Goal: Information Seeking & Learning: Learn about a topic

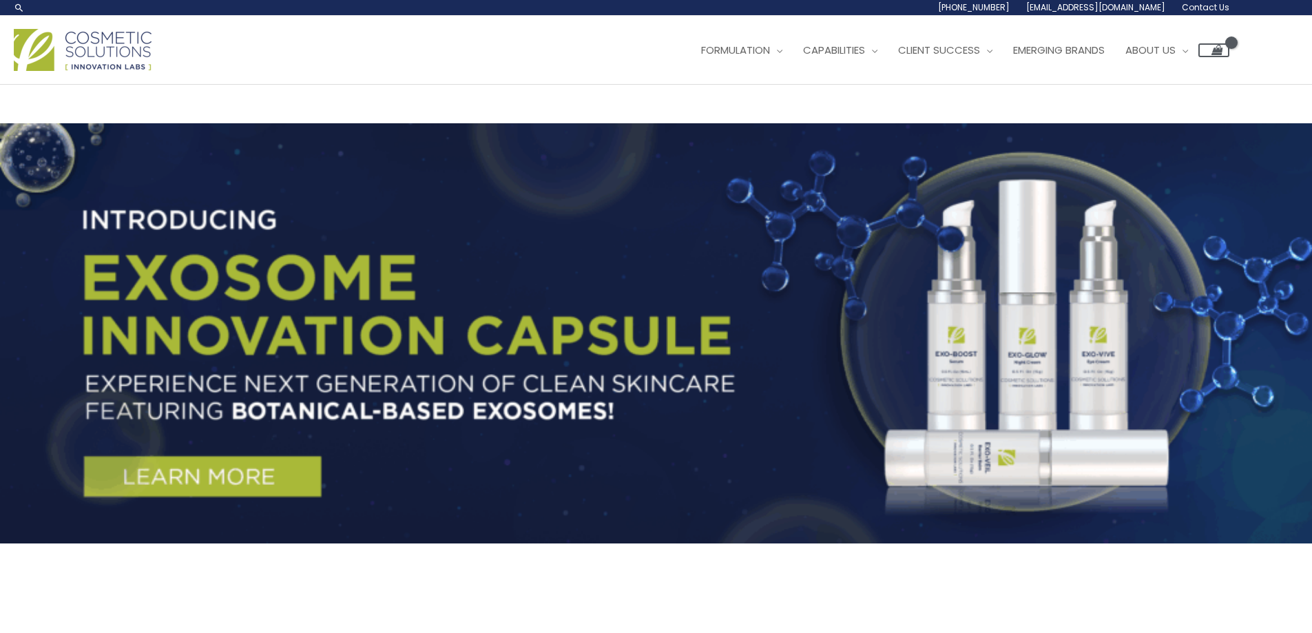
click at [96, 37] on img at bounding box center [83, 50] width 138 height 42
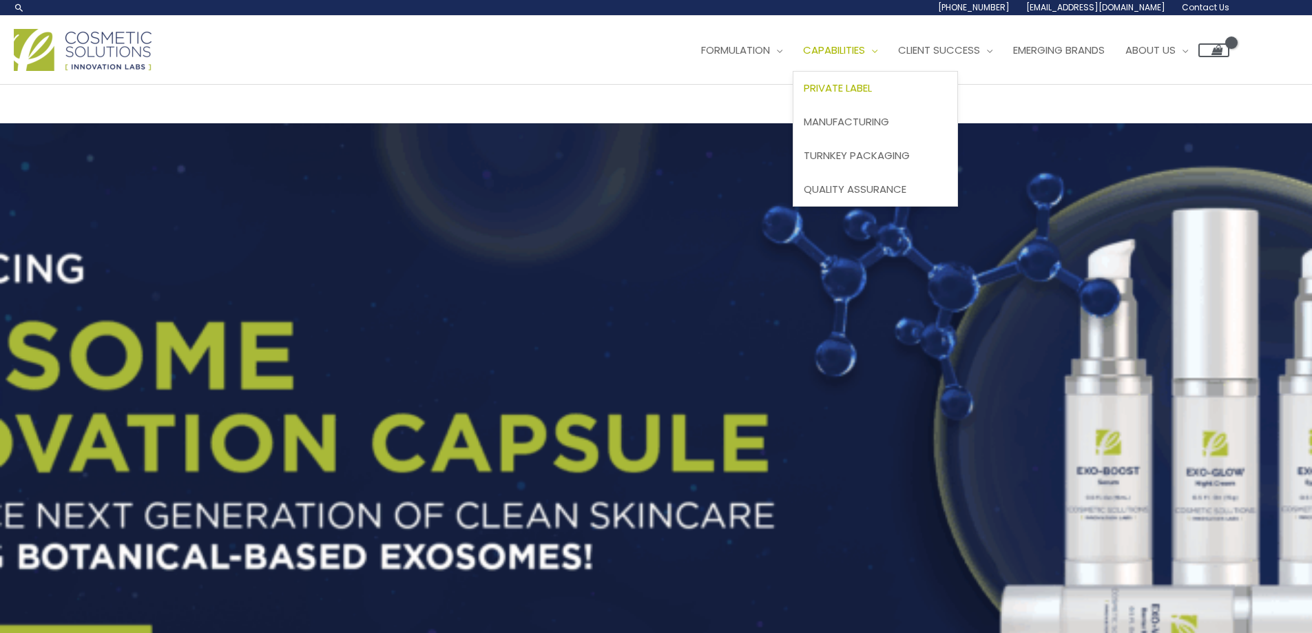
click at [862, 87] on span "Private Label" at bounding box center [838, 88] width 68 height 14
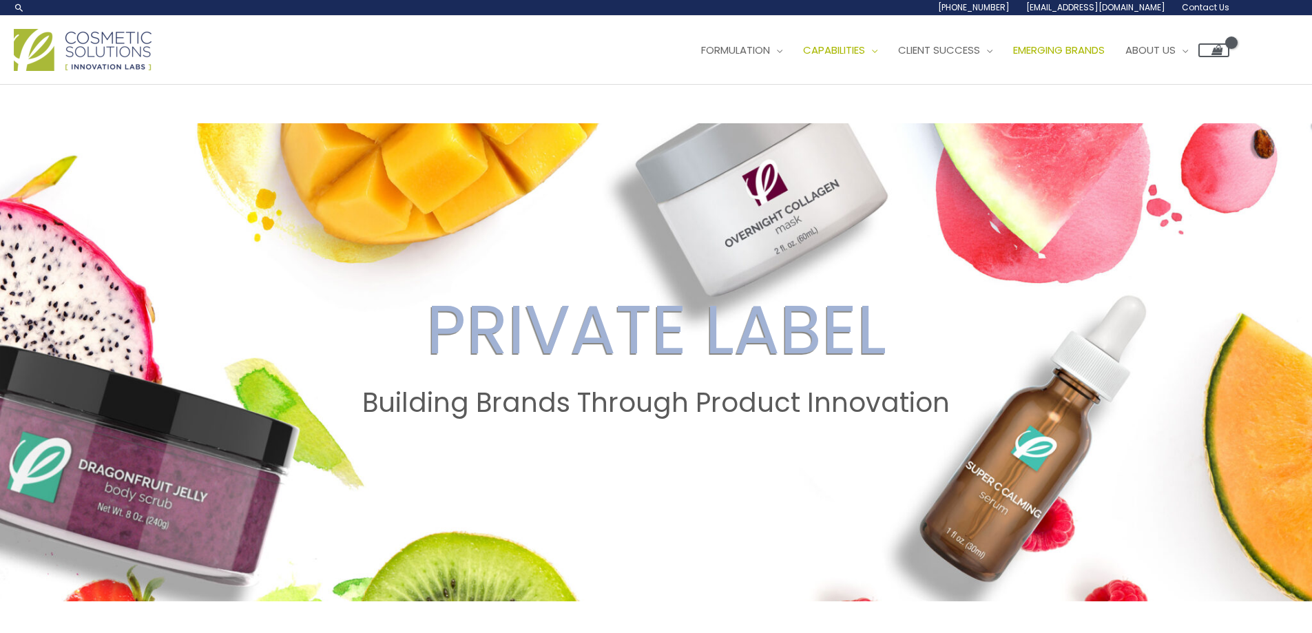
click at [1105, 45] on span "Emerging Brands" at bounding box center [1059, 50] width 92 height 14
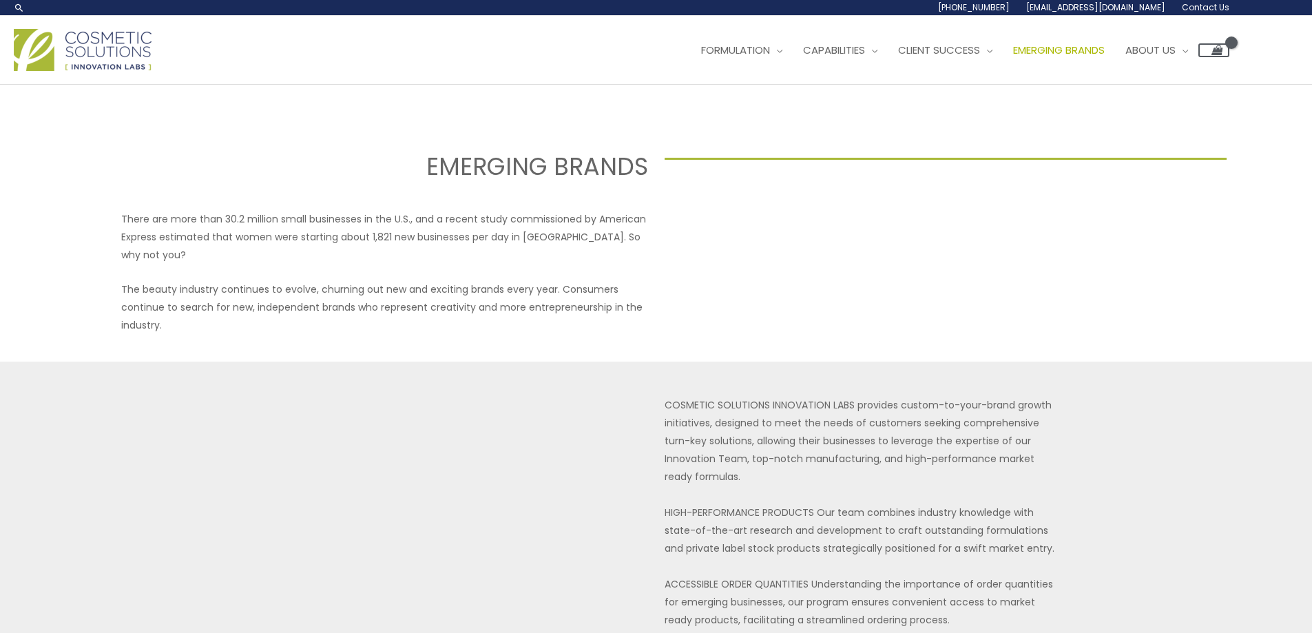
select select
click at [853, 151] on span "Turnkey Packaging" at bounding box center [857, 155] width 106 height 14
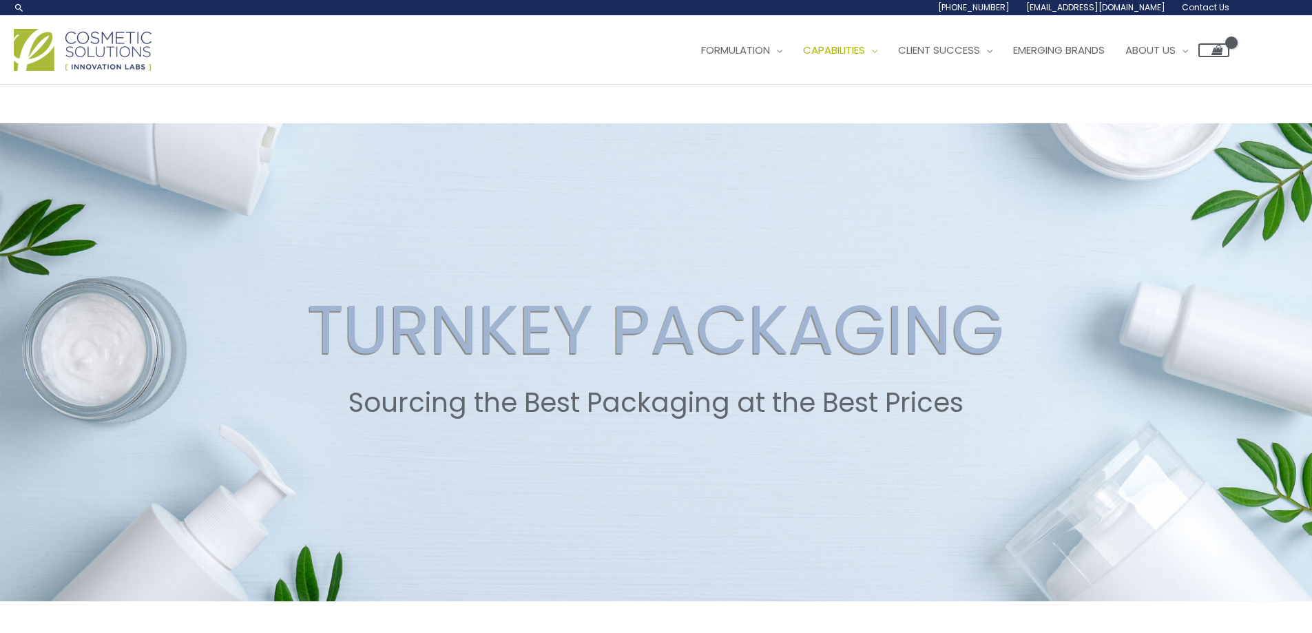
click at [1209, 10] on span "Contact Us" at bounding box center [1206, 7] width 48 height 12
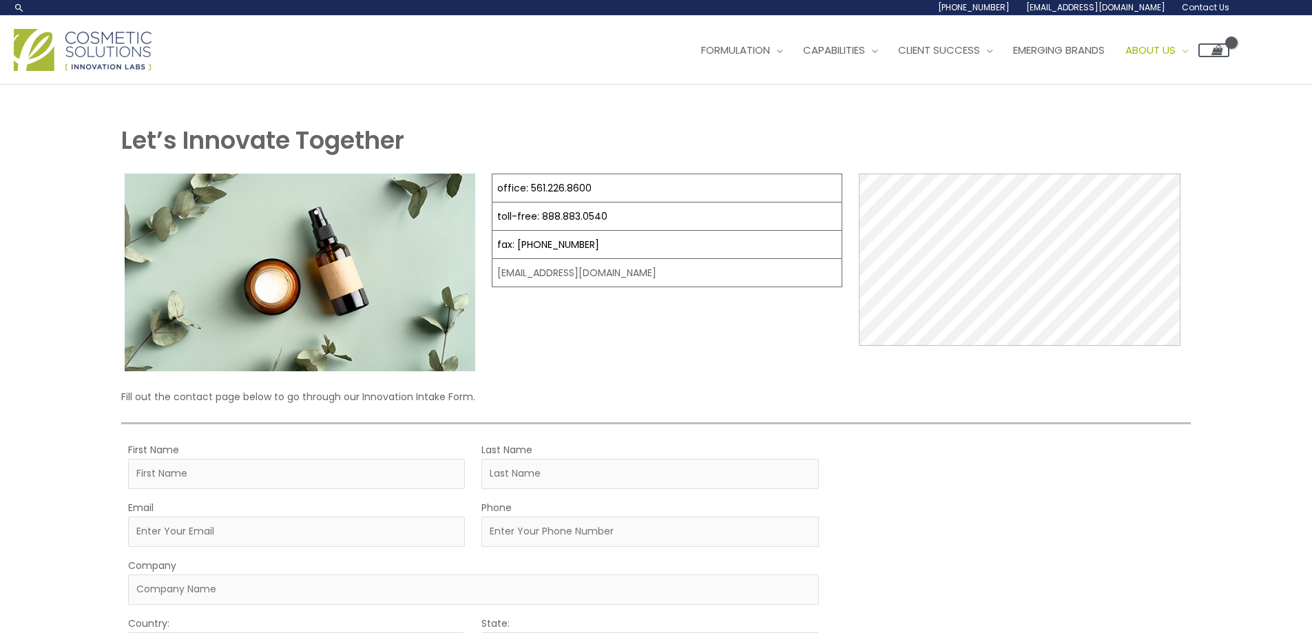
select select
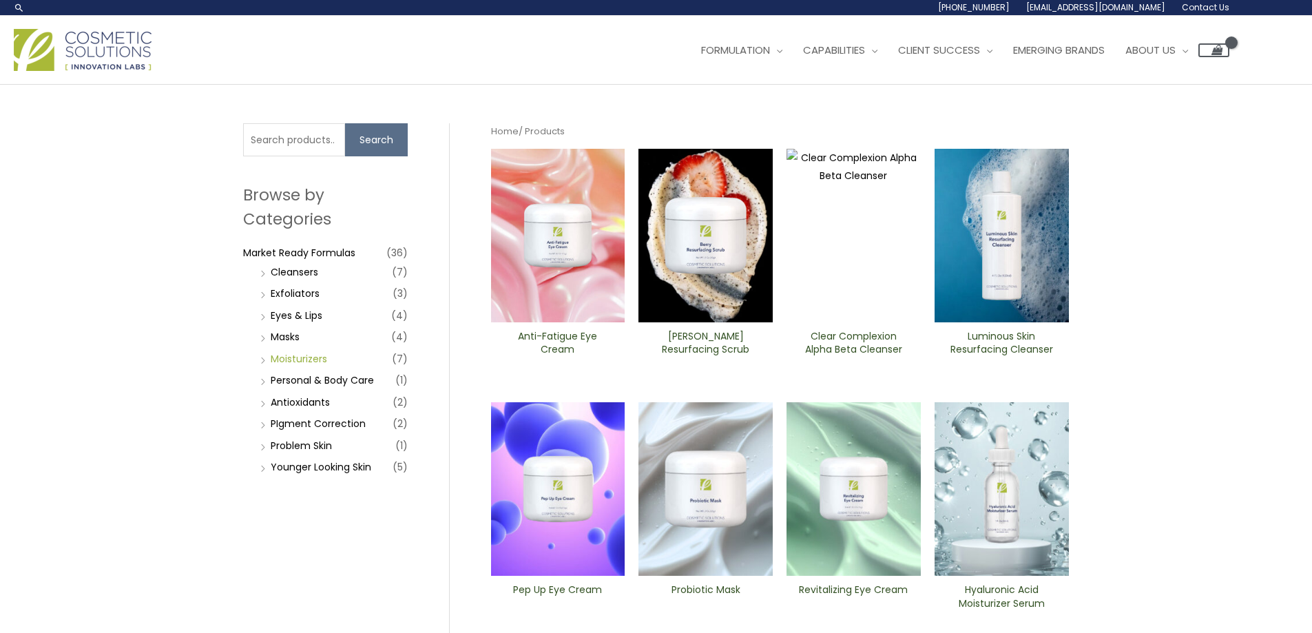
click at [291, 354] on link "Moisturizers" at bounding box center [299, 359] width 56 height 14
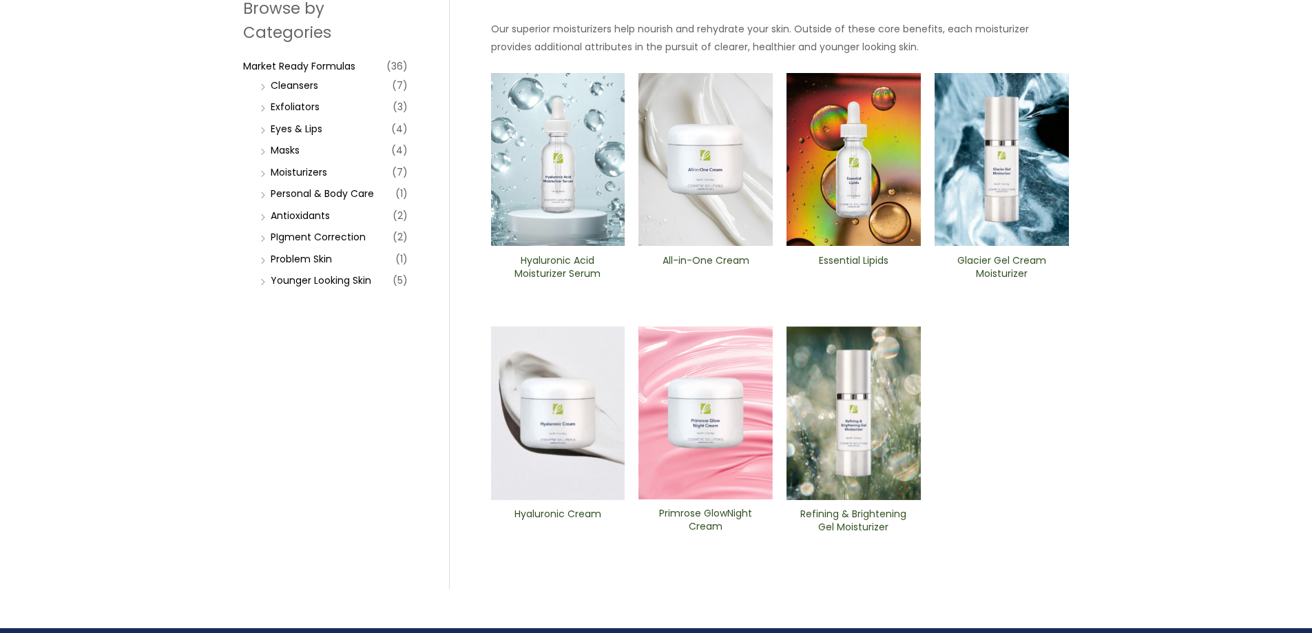
scroll to position [207, 0]
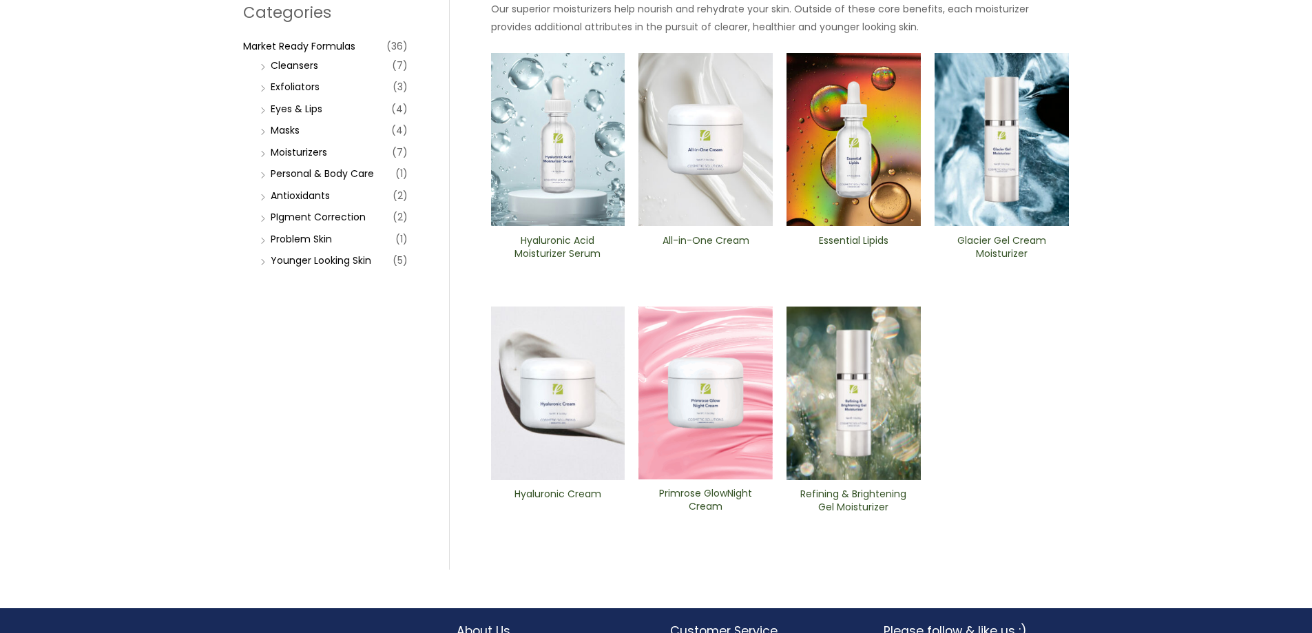
click at [566, 189] on img at bounding box center [558, 140] width 134 height 174
click at [552, 411] on img at bounding box center [558, 394] width 134 height 174
click at [283, 172] on link "Personal & Body Care" at bounding box center [322, 174] width 103 height 14
click at [286, 240] on link "Problem Skin" at bounding box center [301, 239] width 61 height 14
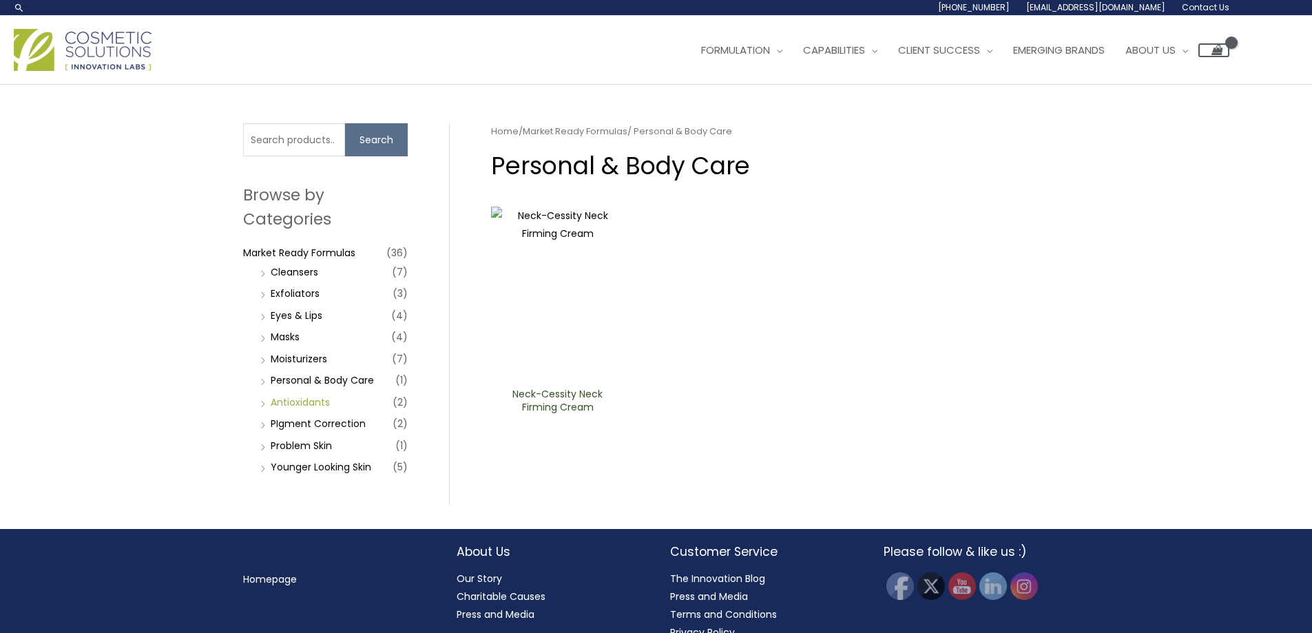
click at [287, 397] on link "Antioxidants" at bounding box center [300, 402] width 59 height 14
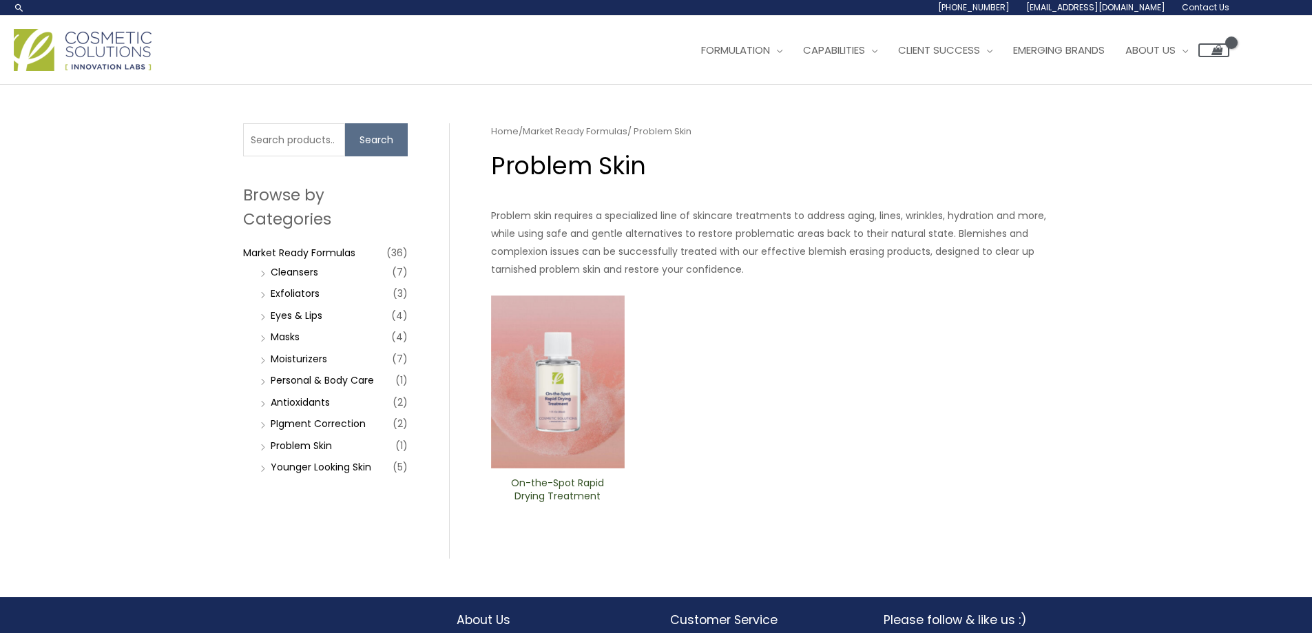
click at [573, 346] on img at bounding box center [558, 383] width 134 height 174
